Goal: Book appointment/travel/reservation

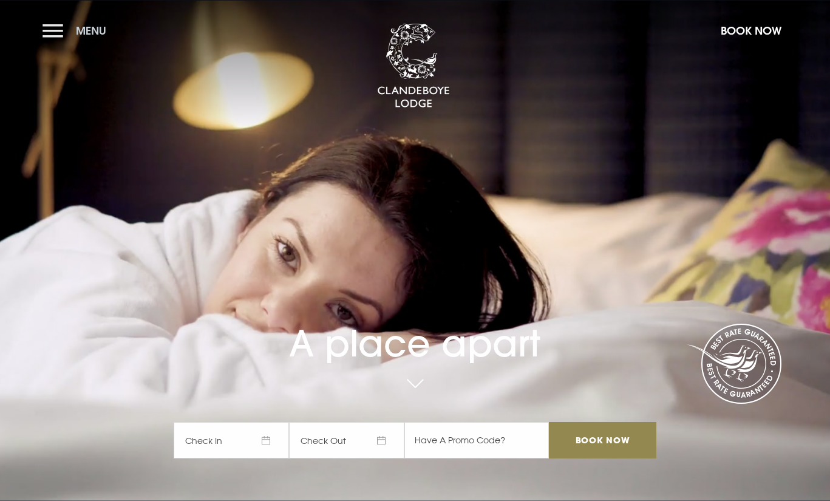
click at [53, 31] on button "Menu" at bounding box center [77, 31] width 70 height 26
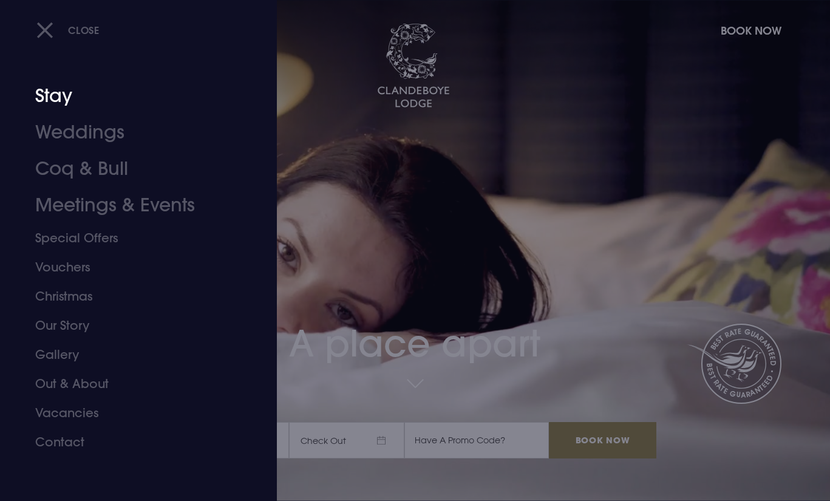
click at [51, 98] on link "Stay" at bounding box center [131, 96] width 192 height 36
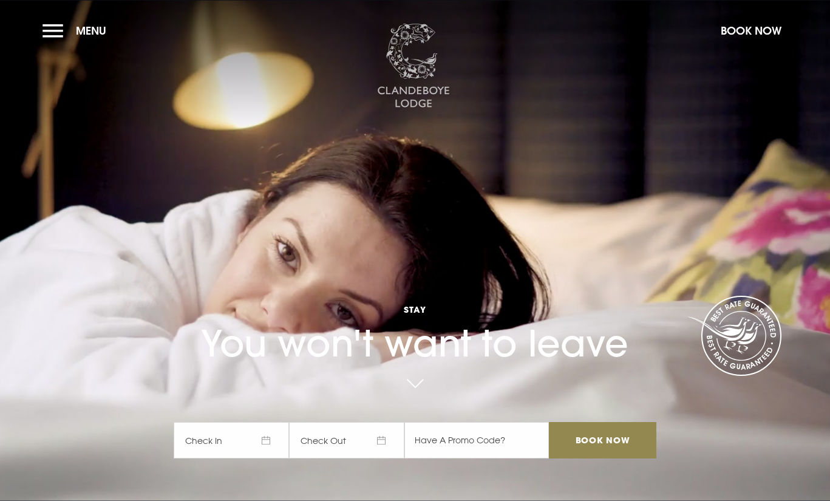
checkbox input "true"
